Goal: Task Accomplishment & Management: Use online tool/utility

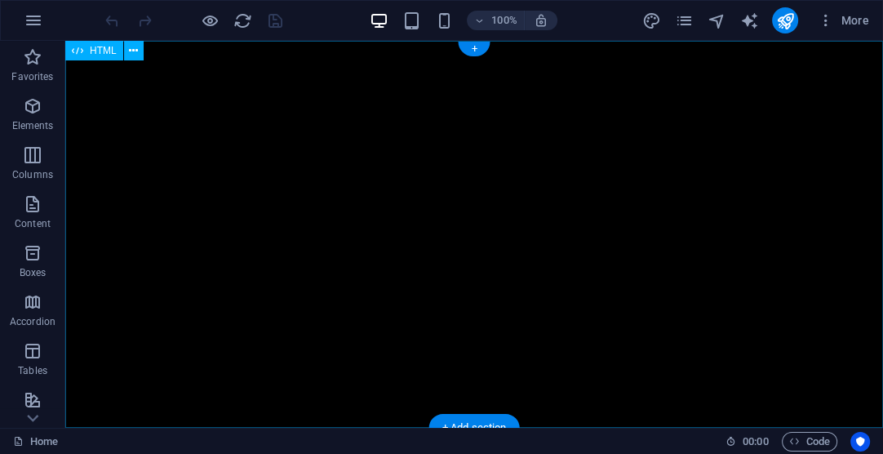
click at [179, 104] on div "[DOMAIN_NAME][PERSON_NAME] - [GEOGRAPHIC_DATA] [MEDICAL_DATA] al contenido prin…" at bounding box center [473, 234] width 817 height 387
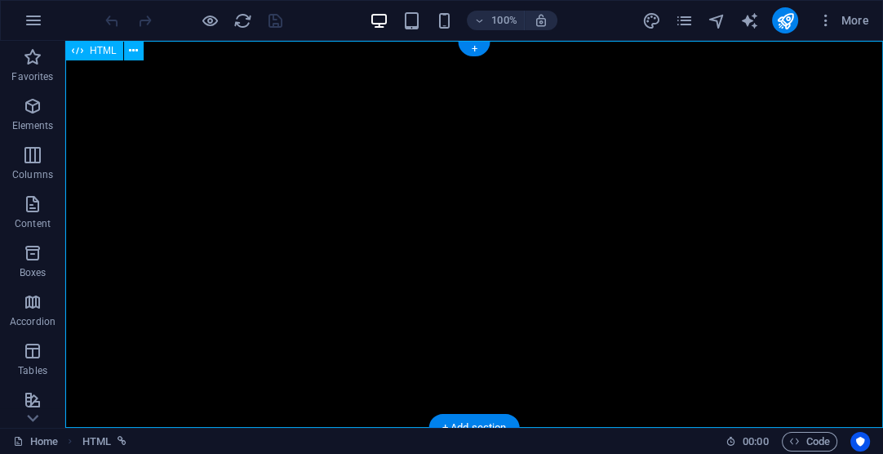
click at [485, 136] on div "[DOMAIN_NAME][PERSON_NAME] - [GEOGRAPHIC_DATA] [MEDICAL_DATA] al contenido prin…" at bounding box center [473, 234] width 817 height 387
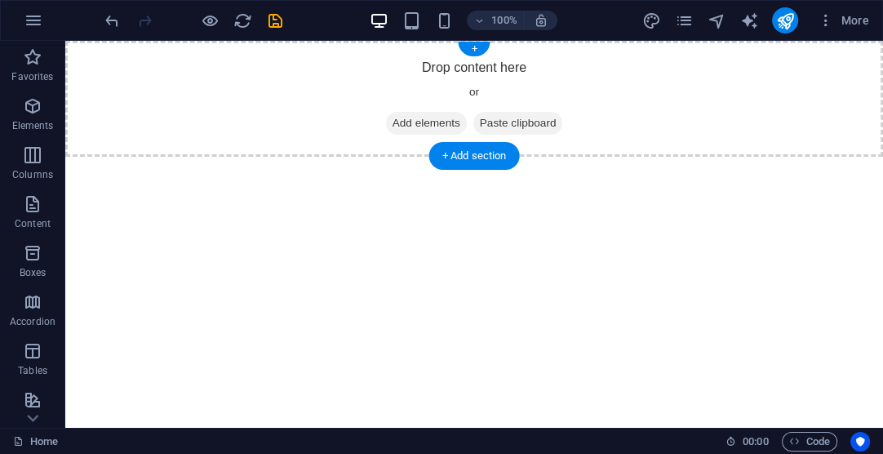
click at [408, 122] on span "Add elements" at bounding box center [426, 123] width 81 height 23
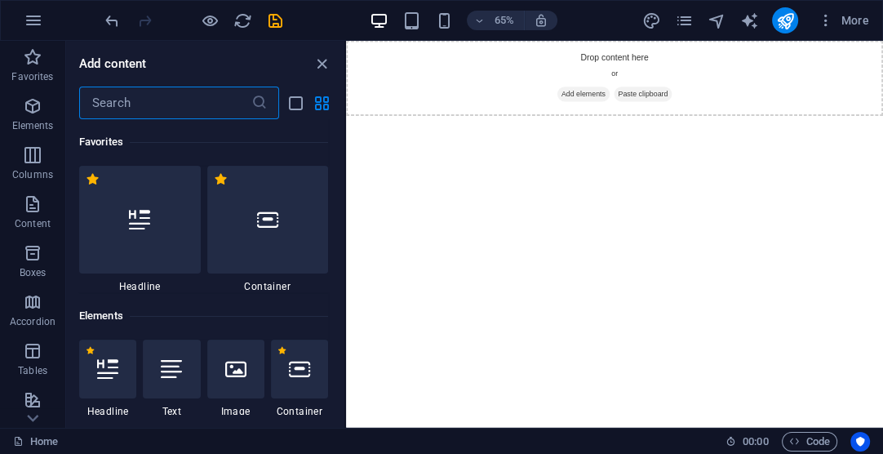
click at [167, 95] on input "text" at bounding box center [165, 102] width 172 height 33
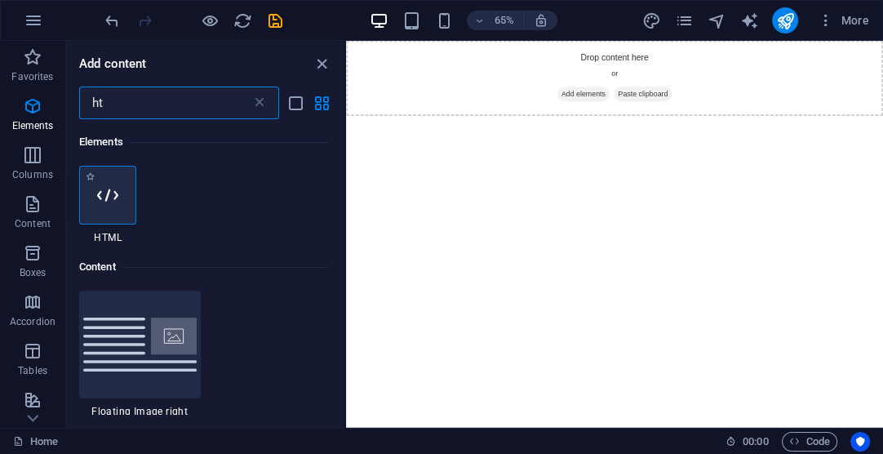
type input "ht"
click at [97, 184] on icon at bounding box center [107, 194] width 21 height 21
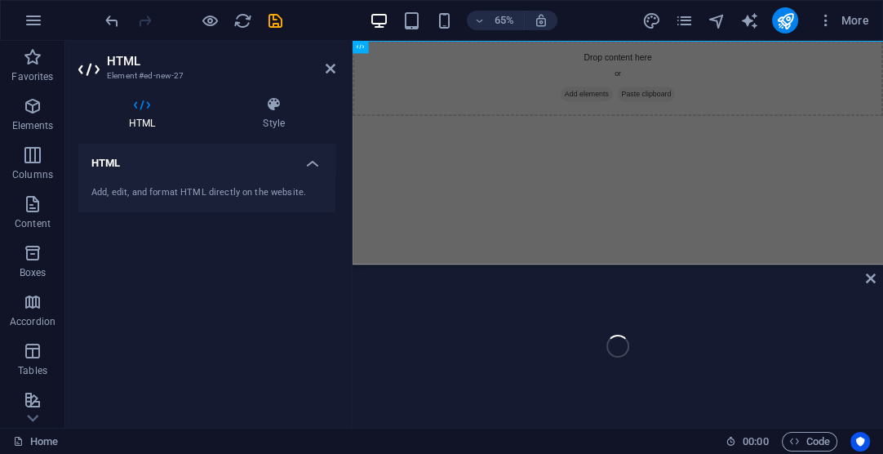
click at [98, 184] on div "HTML Element #ed-new-27 HTML Style HTML Add, edit, and format HTML directly on …" at bounding box center [473, 234] width 817 height 387
type textarea "</html>"
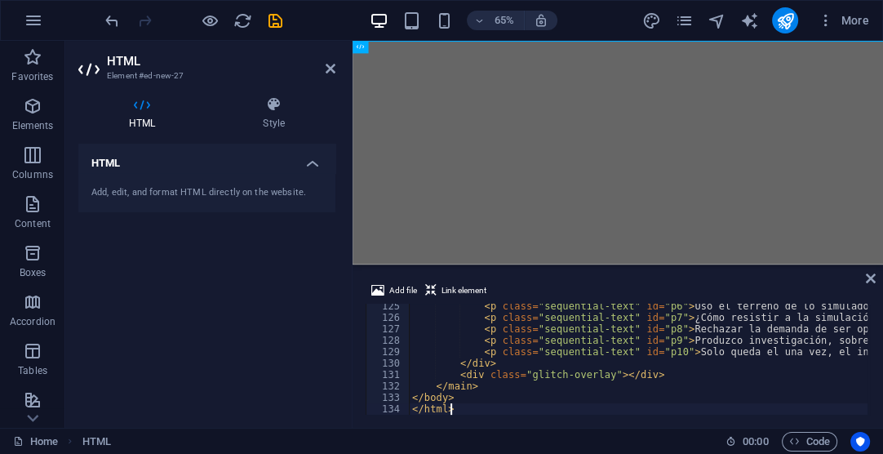
scroll to position [1418, 0]
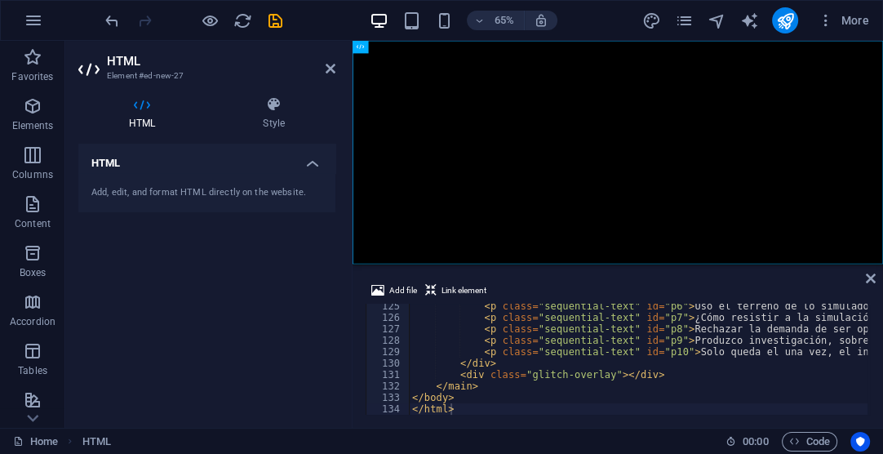
click at [259, 22] on div at bounding box center [193, 20] width 183 height 26
drag, startPoint x: 277, startPoint y: 20, endPoint x: 238, endPoint y: 2, distance: 43.1
click at [277, 20] on icon "save" at bounding box center [275, 20] width 19 height 19
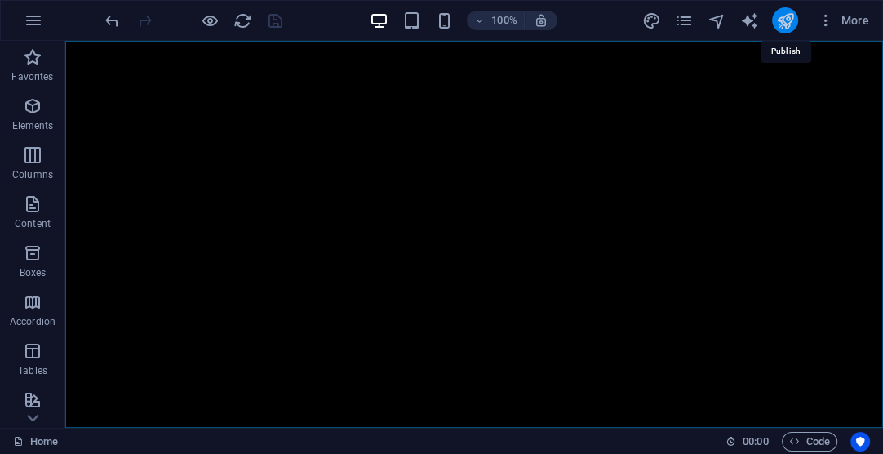
click at [787, 20] on icon "publish" at bounding box center [784, 20] width 19 height 19
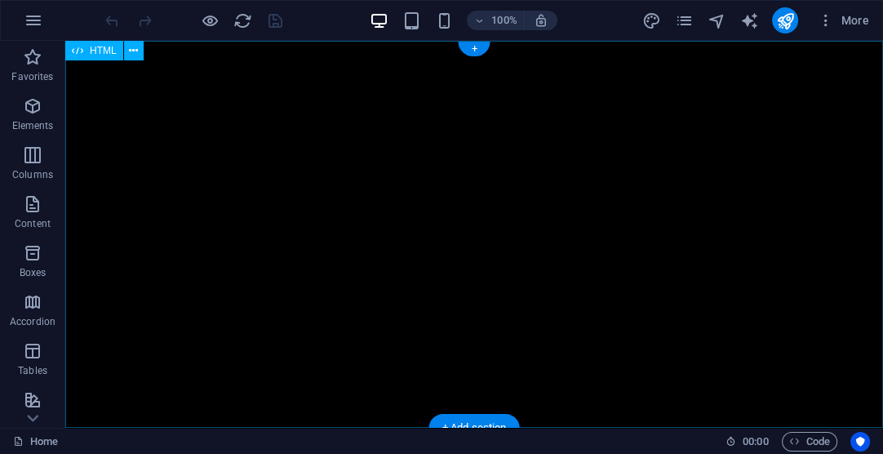
click at [300, 112] on div "bitacora.garciarico.art - Berlin Saltar al contenido principal La simulación es…" at bounding box center [473, 234] width 817 height 387
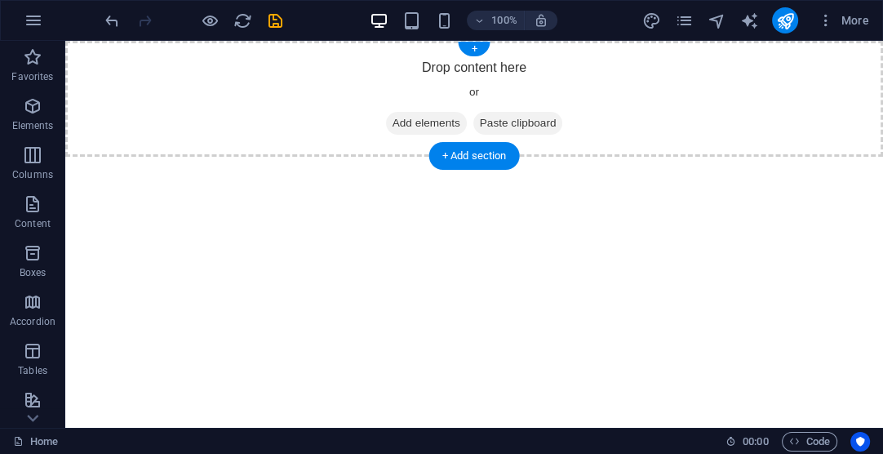
drag, startPoint x: 418, startPoint y: 120, endPoint x: 410, endPoint y: 174, distance: 54.4
click at [418, 120] on span "Add elements" at bounding box center [426, 123] width 81 height 23
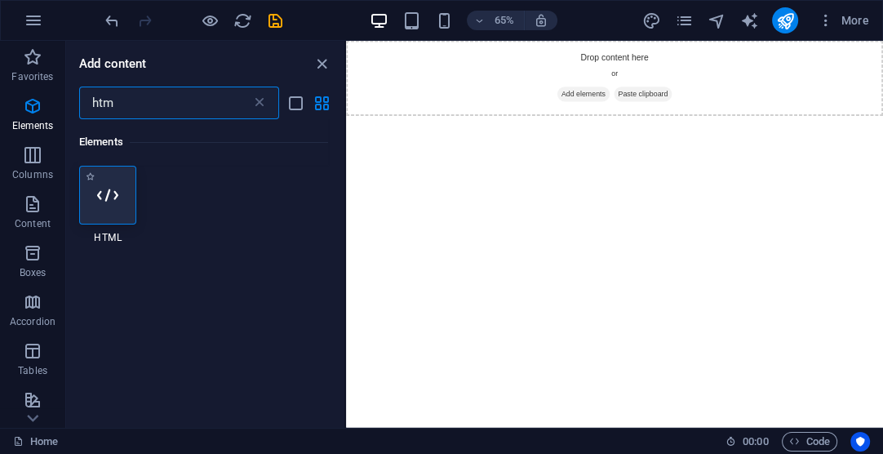
type input "htm"
click at [118, 181] on div at bounding box center [107, 195] width 57 height 59
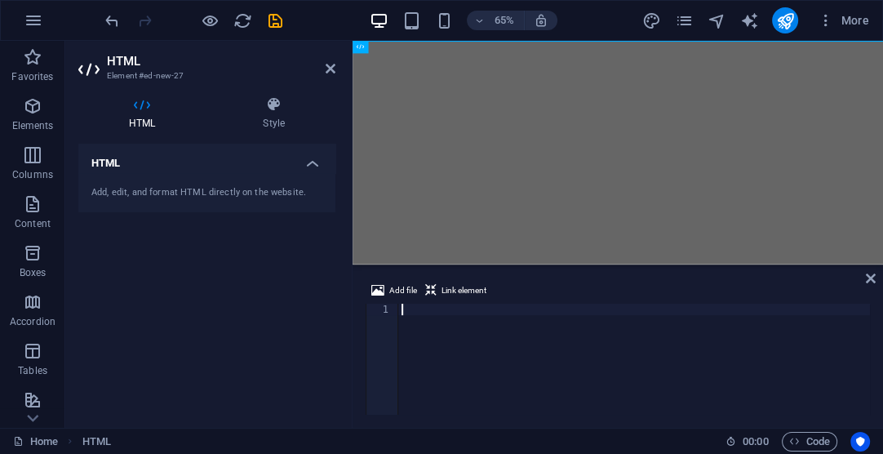
type textarea "</html>"
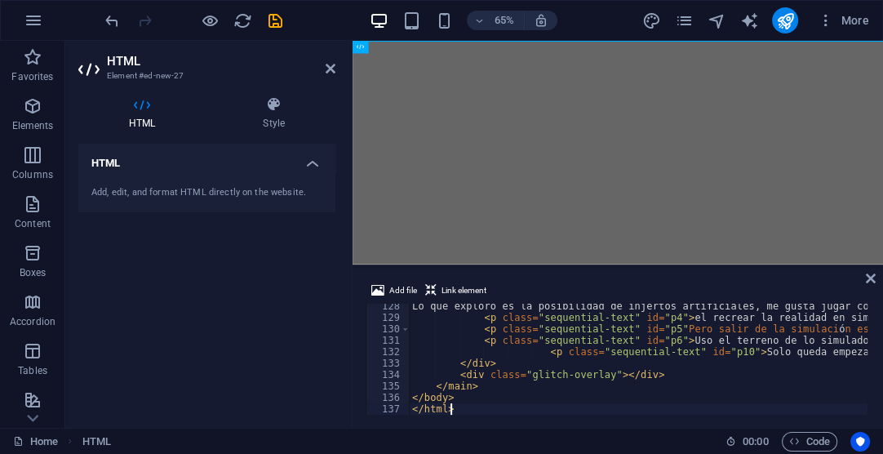
scroll to position [1453, 0]
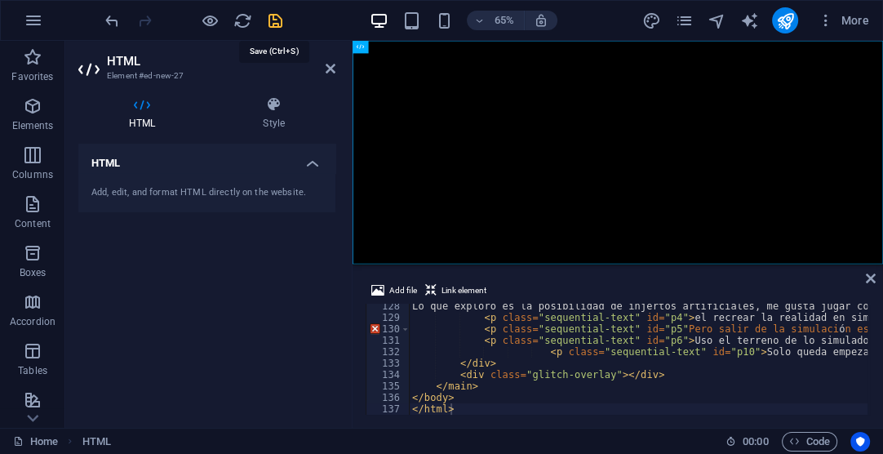
click at [277, 24] on icon "save" at bounding box center [275, 20] width 19 height 19
